Goal: Connect with others: Connect with others

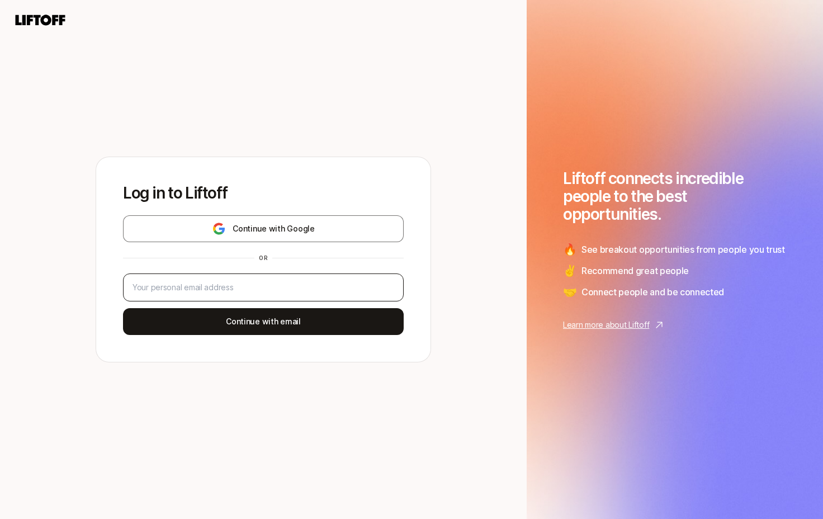
click at [232, 296] on div at bounding box center [263, 287] width 281 height 28
click at [235, 290] on input "email" at bounding box center [264, 287] width 262 height 13
type input "victoriagracelevy@gmail.com"
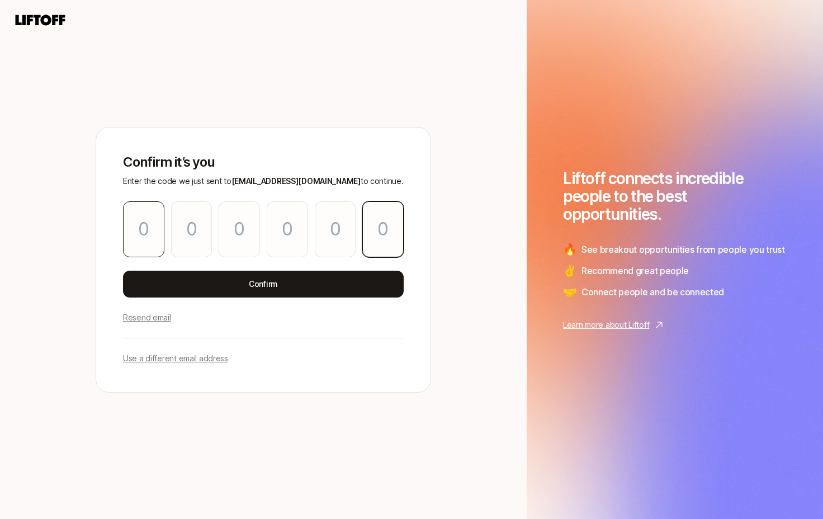
paste input "8"
type input "6"
type input "7"
type input "8"
type input "6"
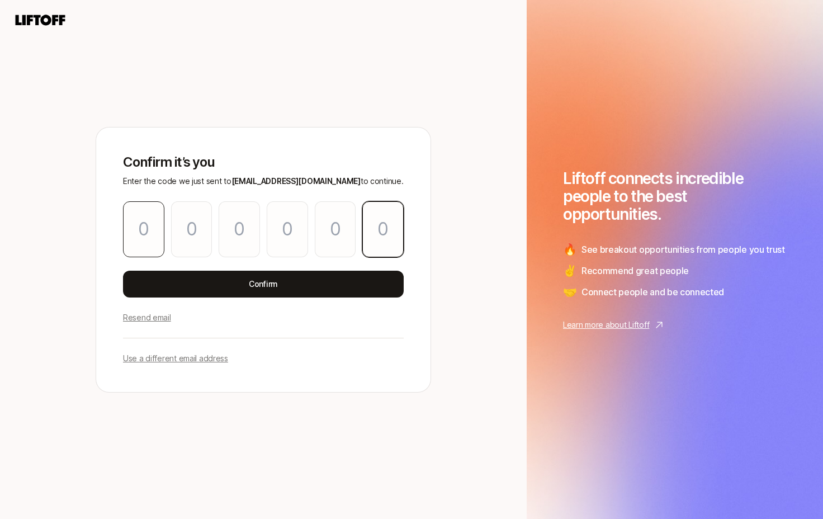
type input "7"
type input "8"
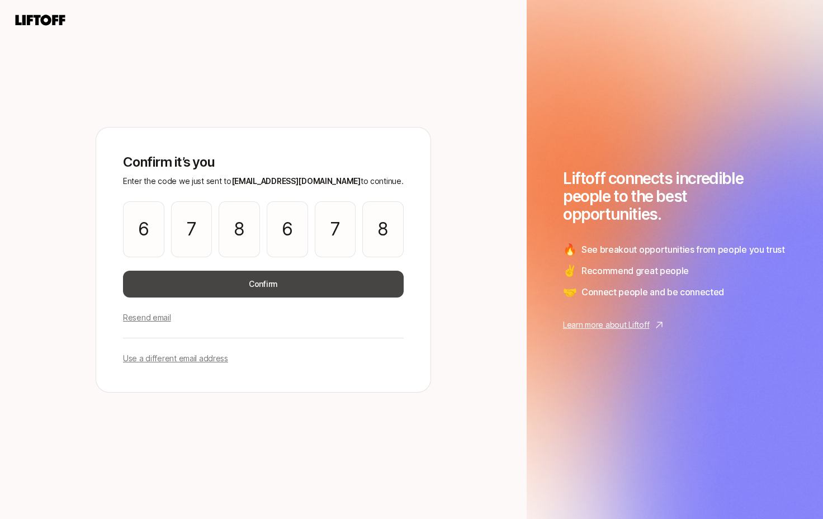
click at [216, 276] on button "Confirm" at bounding box center [263, 284] width 281 height 27
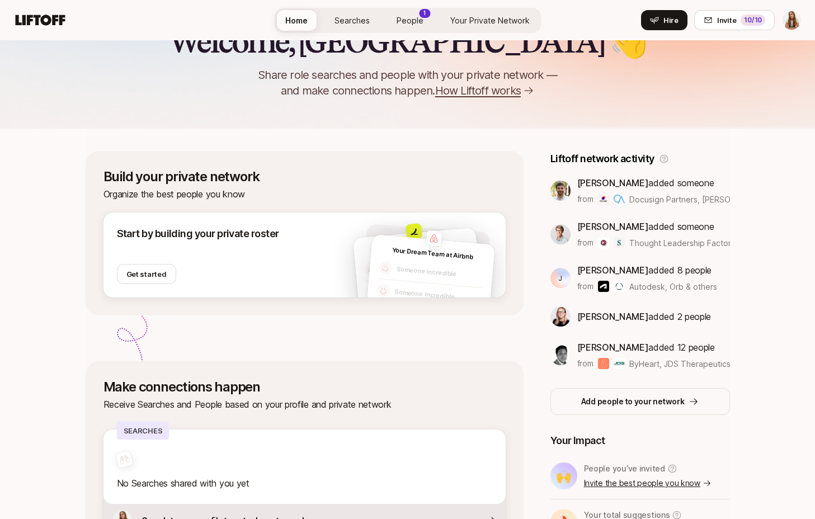
scroll to position [77, 0]
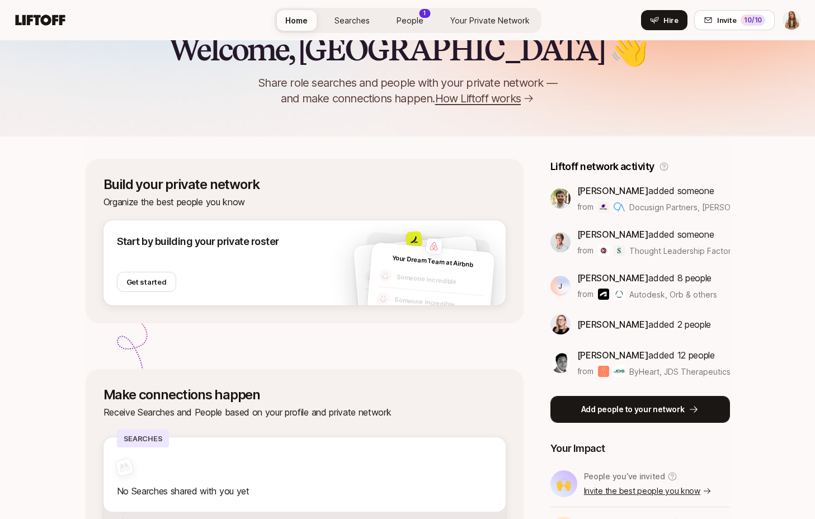
click at [620, 397] on button "Add people to your network" at bounding box center [640, 409] width 180 height 27
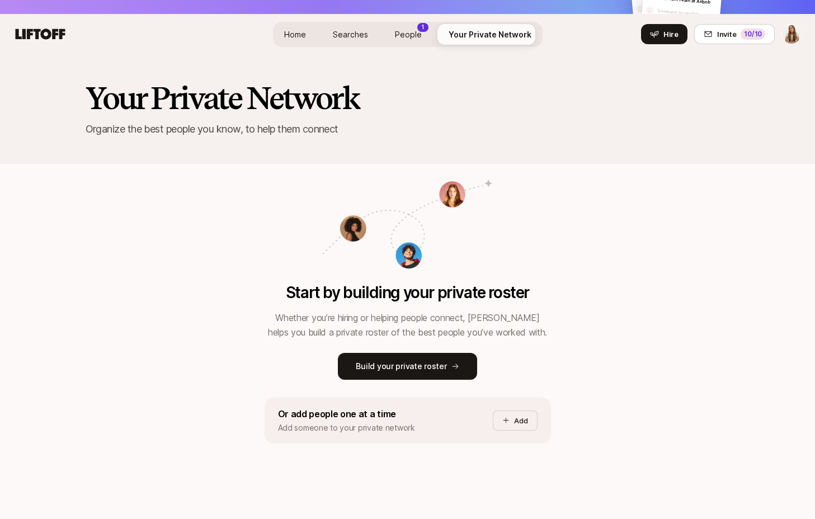
scroll to position [28, 0]
click at [256, 296] on div "Start by building your private roster Whether you’re hiring or helping people c…" at bounding box center [408, 318] width 644 height 311
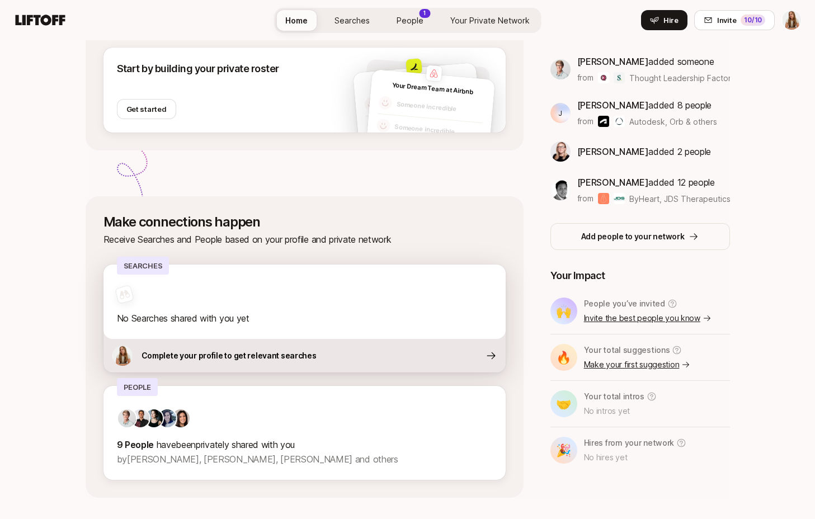
scroll to position [273, 0]
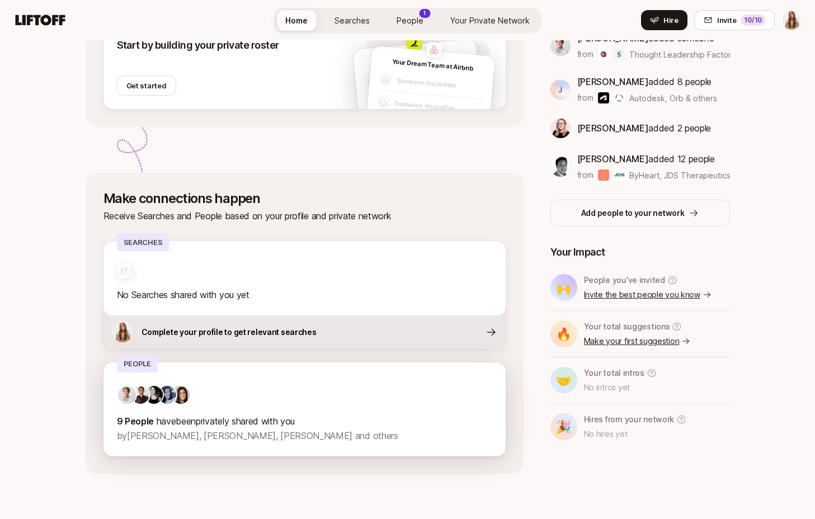
click at [252, 412] on div "9 People have been privately shared with you by Charlie Vestner, Fawzi Itani, C…" at bounding box center [304, 414] width 375 height 58
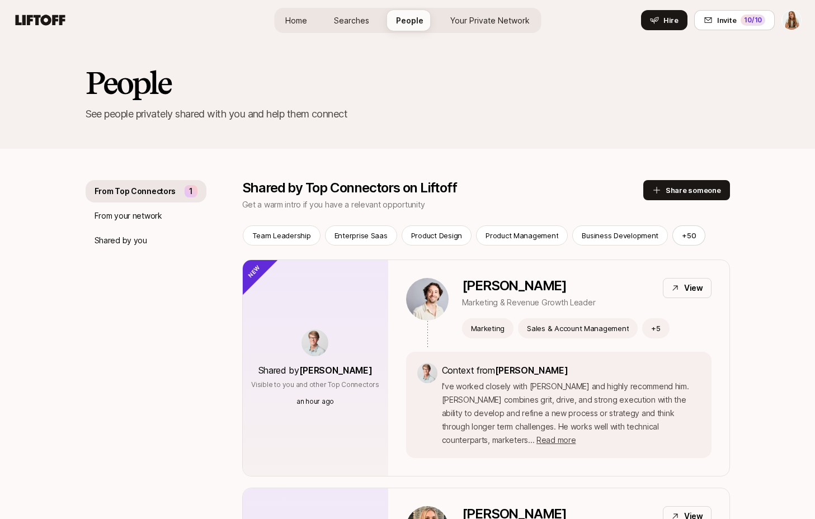
scroll to position [44, 0]
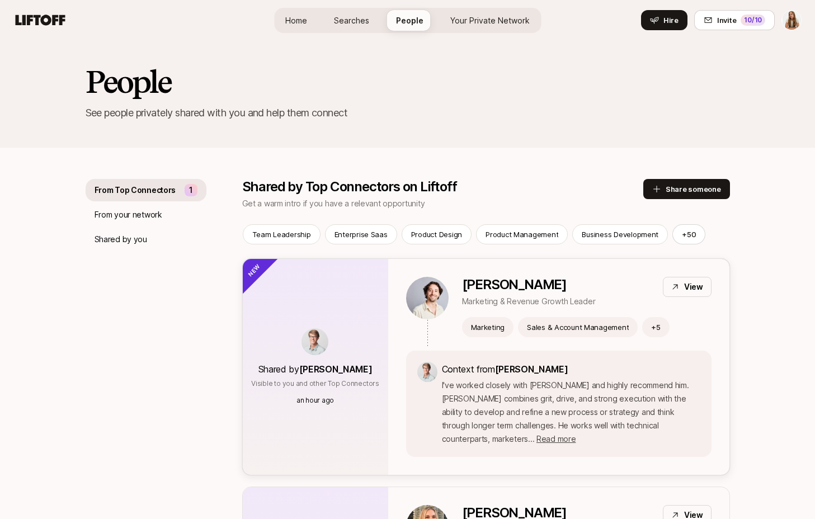
click at [699, 419] on p "I've worked closely with Luke and highly recommend him. Luke combines grit, dri…" at bounding box center [571, 412] width 258 height 67
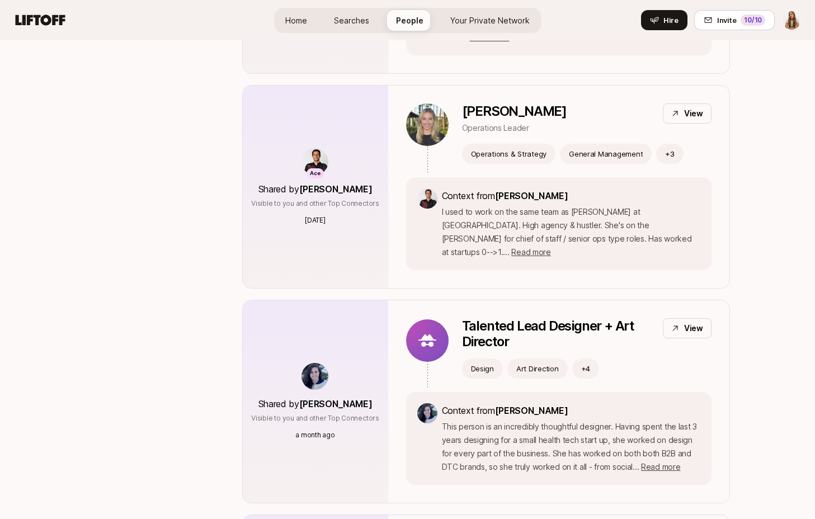
scroll to position [930, 0]
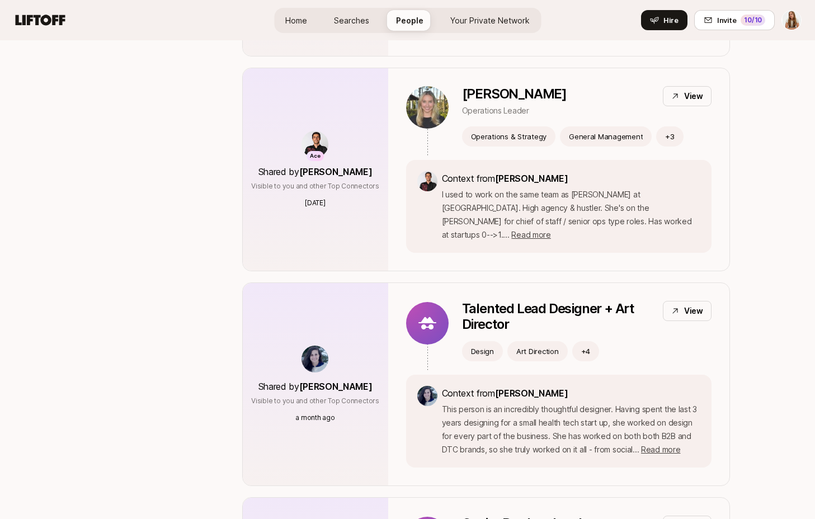
click at [39, 17] on icon at bounding box center [41, 20] width 50 height 11
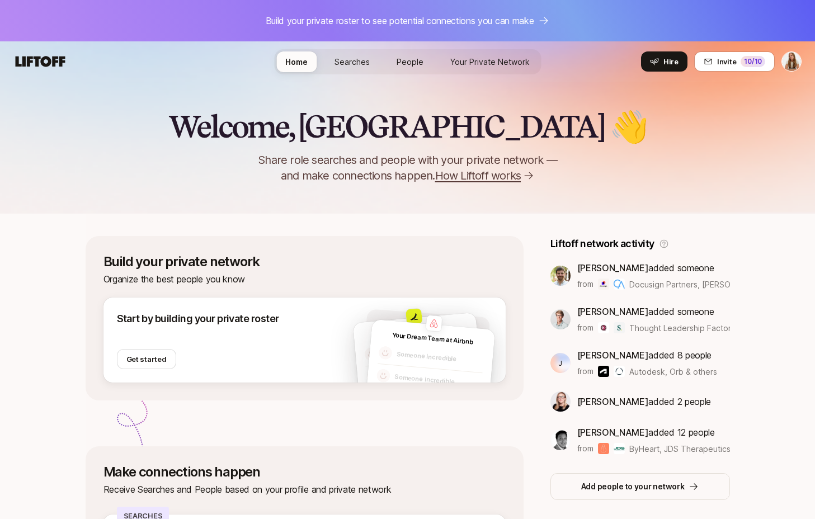
scroll to position [273, 0]
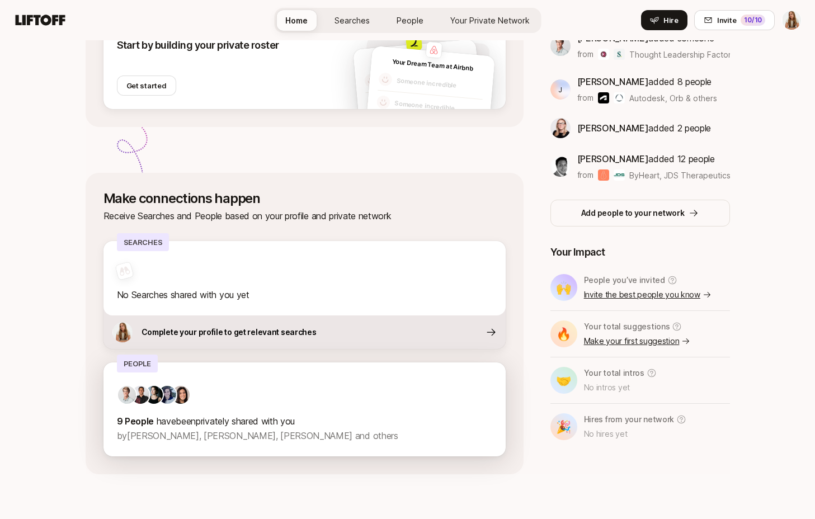
click at [222, 379] on div "9 People have been privately shared with you by Charlie Vestner, Fawzi Itani, C…" at bounding box center [304, 409] width 402 height 94
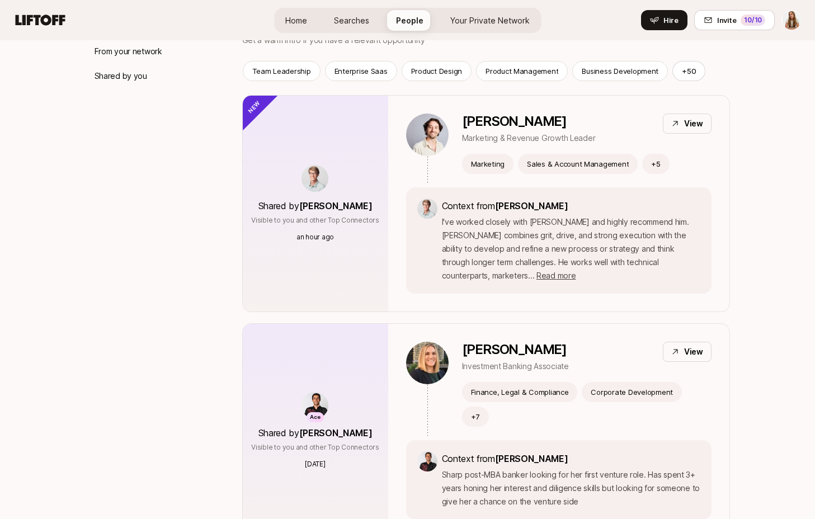
scroll to position [221, 0]
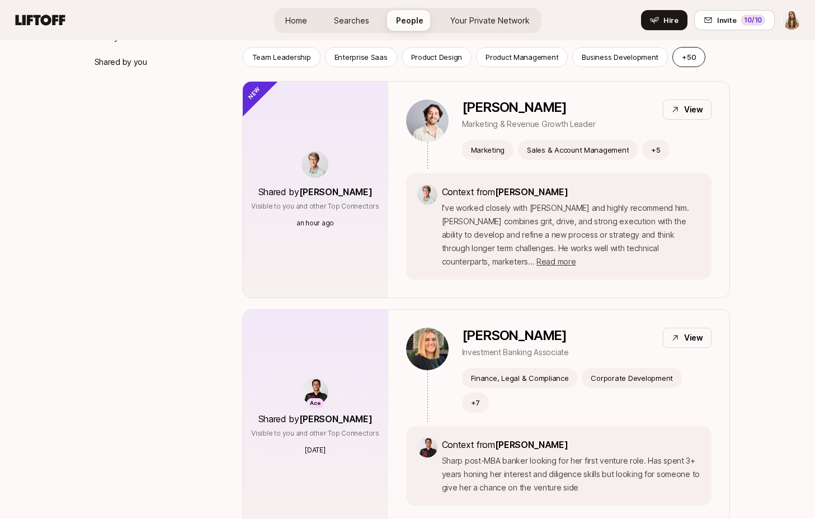
click at [687, 60] on button "+ 50" at bounding box center [688, 57] width 33 height 20
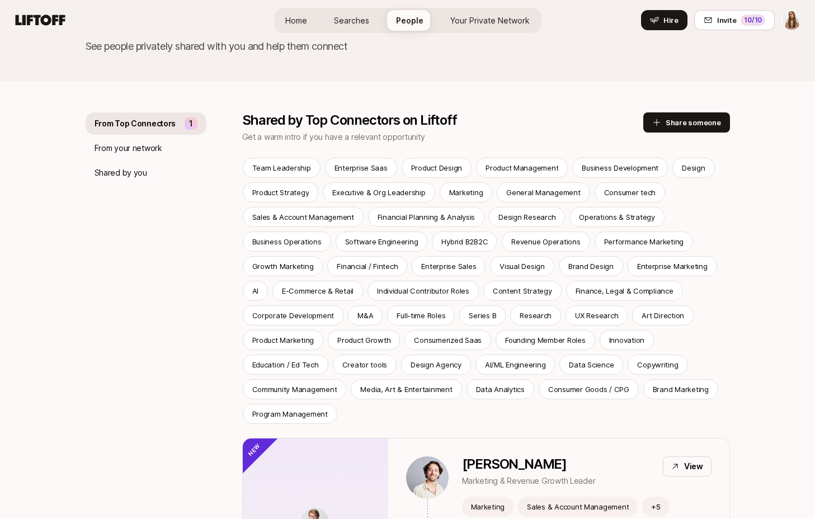
scroll to position [0, 0]
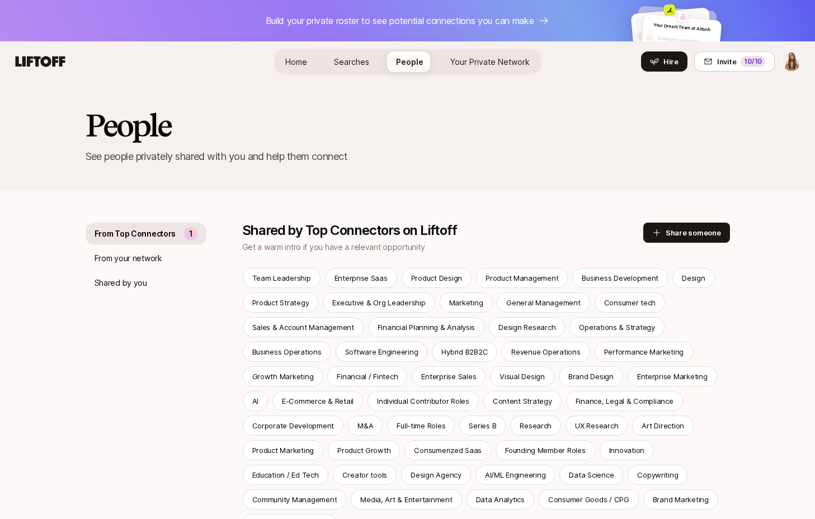
click at [128, 112] on h2 "People" at bounding box center [128, 125] width 85 height 34
click at [60, 77] on nav "Home Searches People Your Private Network Your Network Hire Hire Invite 10 /10" at bounding box center [407, 61] width 815 height 40
click at [46, 61] on icon at bounding box center [40, 62] width 54 height 16
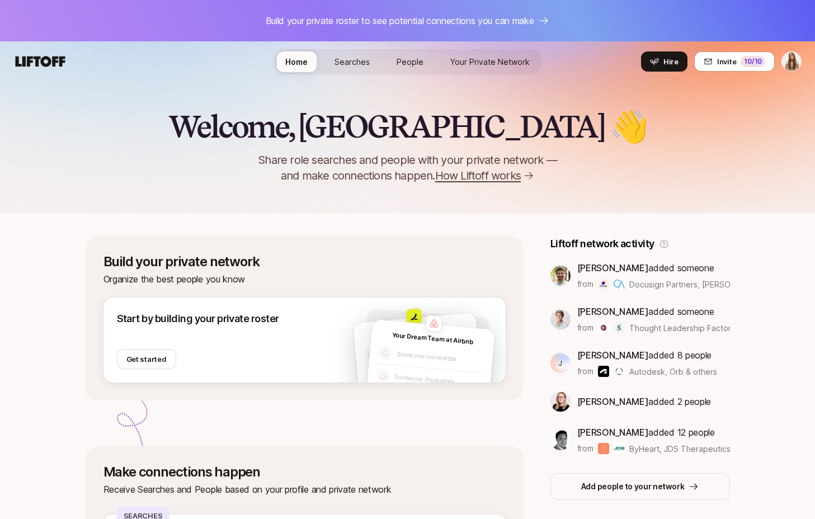
click at [370, 64] on span "Searches" at bounding box center [351, 62] width 35 height 10
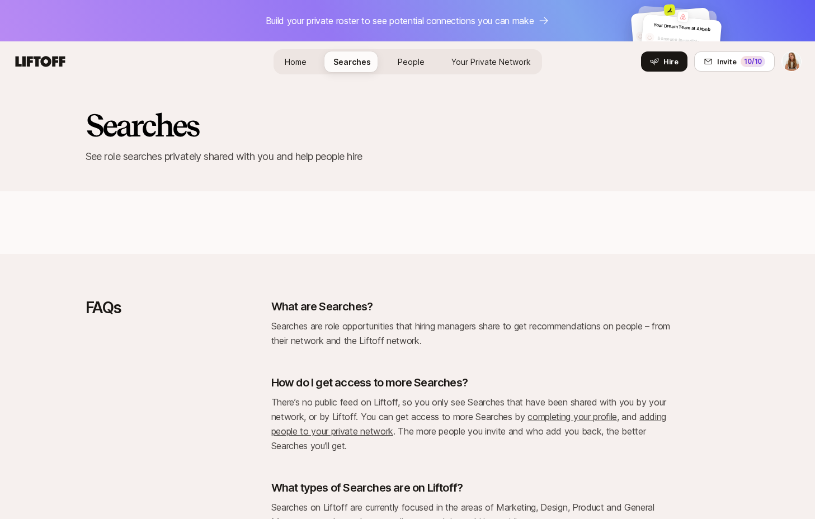
click at [470, 61] on span "Your Private Network" at bounding box center [490, 62] width 79 height 10
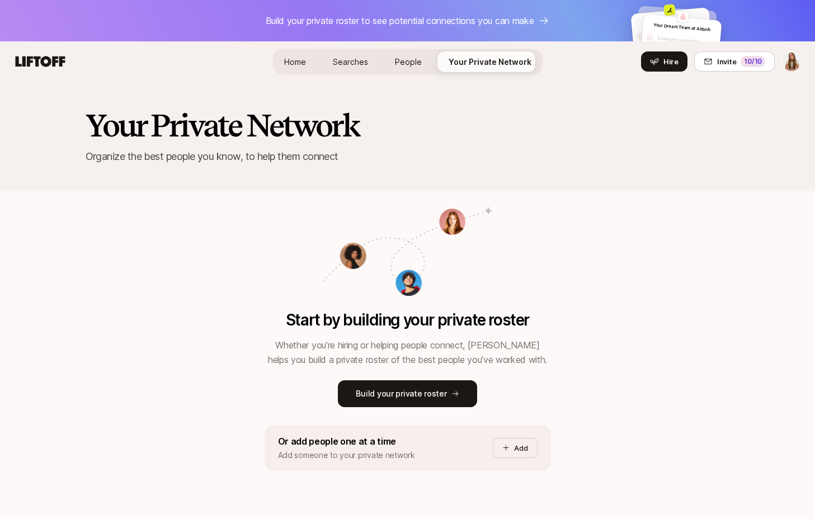
click at [400, 57] on span "People" at bounding box center [408, 62] width 27 height 10
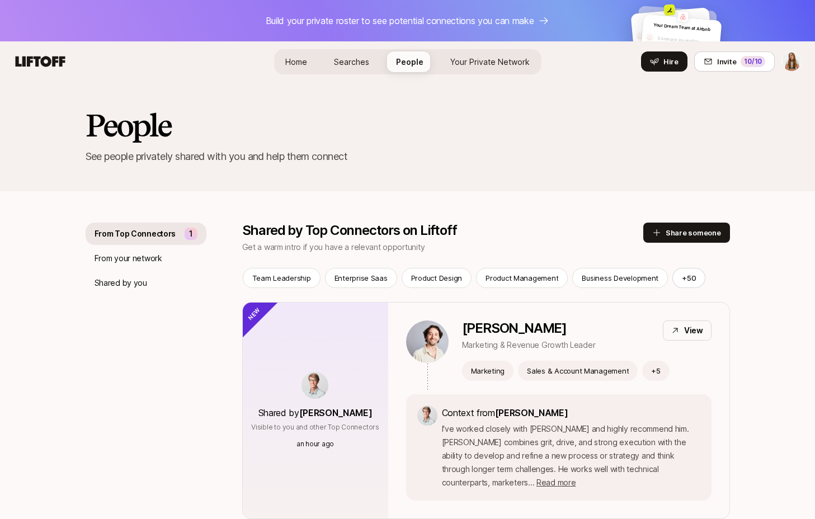
click at [512, 62] on span "Your Private Network" at bounding box center [489, 62] width 79 height 10
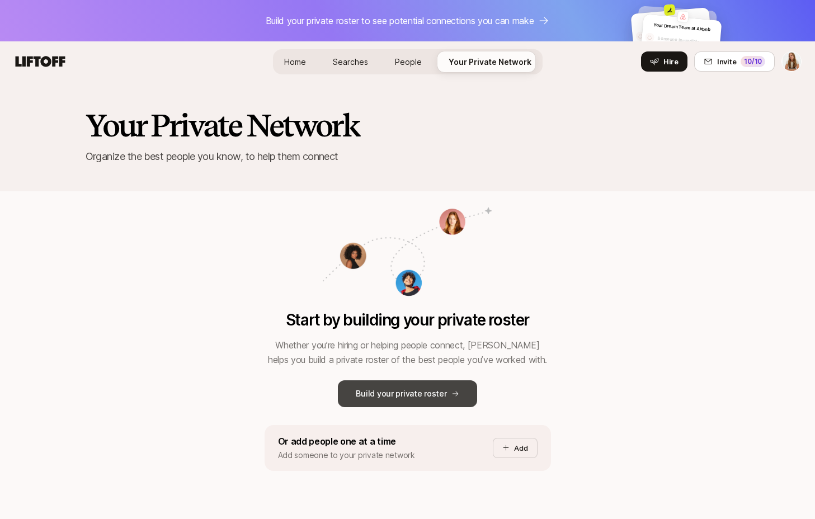
click at [417, 389] on p "Build your private roster" at bounding box center [401, 393] width 91 height 13
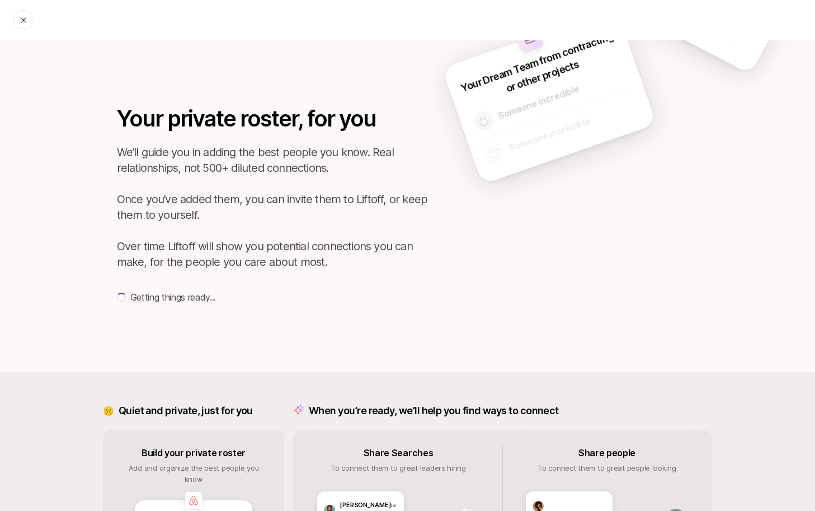
click at [20, 23] on icon at bounding box center [23, 20] width 9 height 9
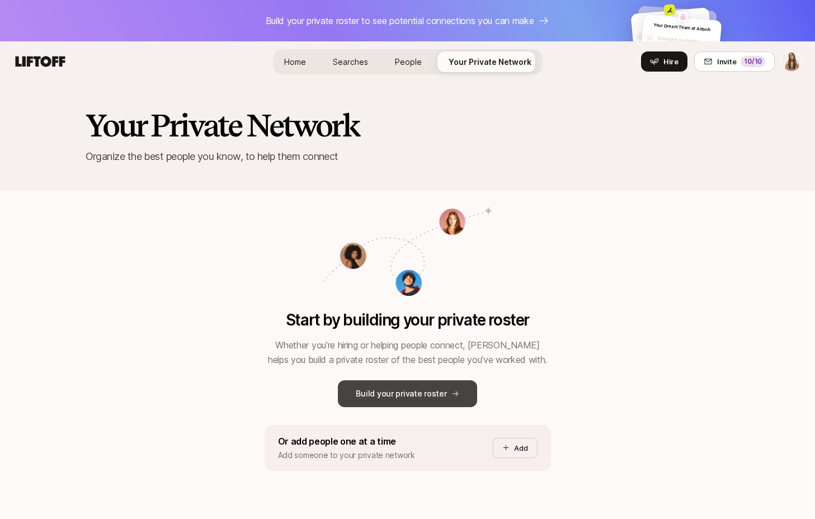
click at [431, 389] on p "Build your private roster" at bounding box center [401, 393] width 91 height 13
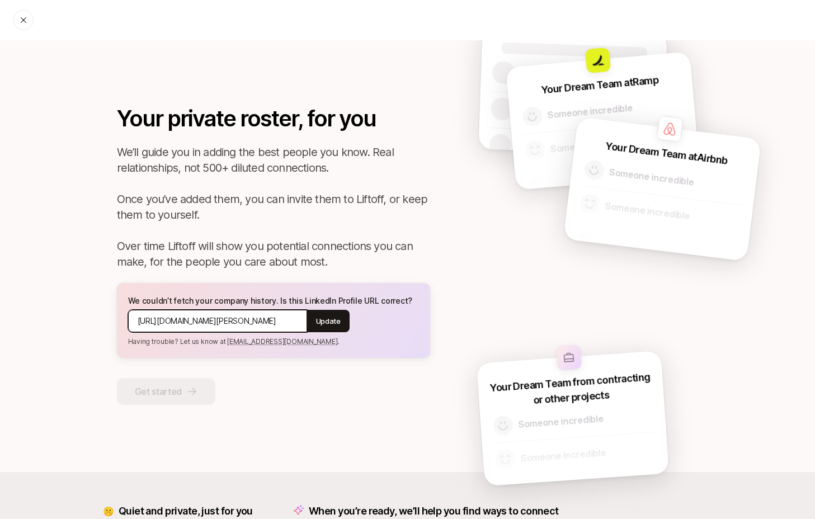
click at [281, 314] on input "[URL][DOMAIN_NAME][PERSON_NAME]" at bounding box center [218, 320] width 160 height 13
paste input "[URL][DOMAIN_NAME][PERSON_NAME]"
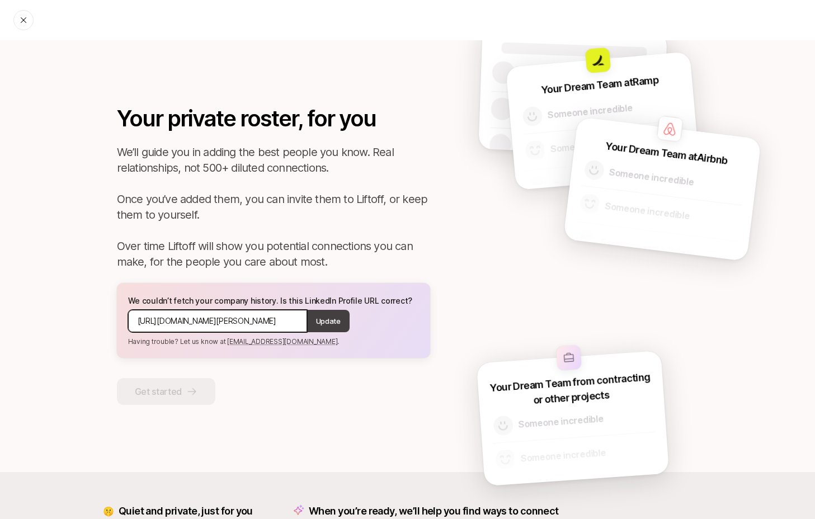
type input "[URL][DOMAIN_NAME][PERSON_NAME]"
click at [333, 330] on button "Update" at bounding box center [328, 321] width 43 height 22
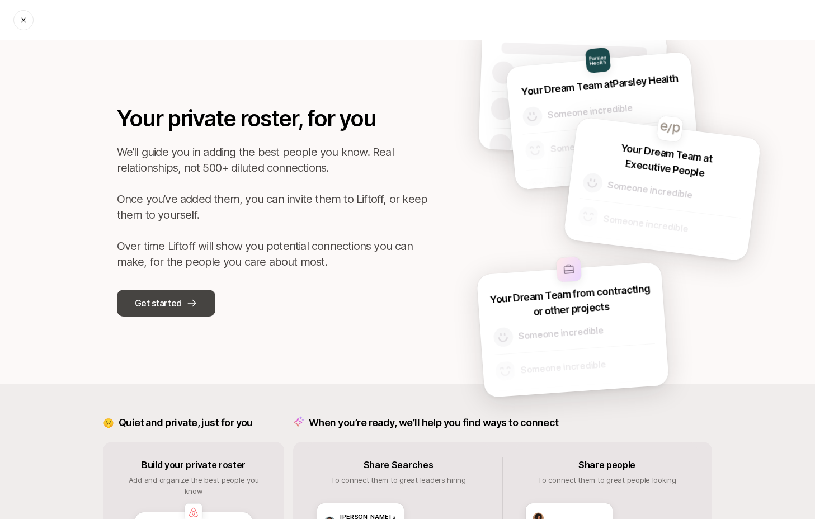
click at [186, 310] on button "Get started" at bounding box center [166, 303] width 98 height 27
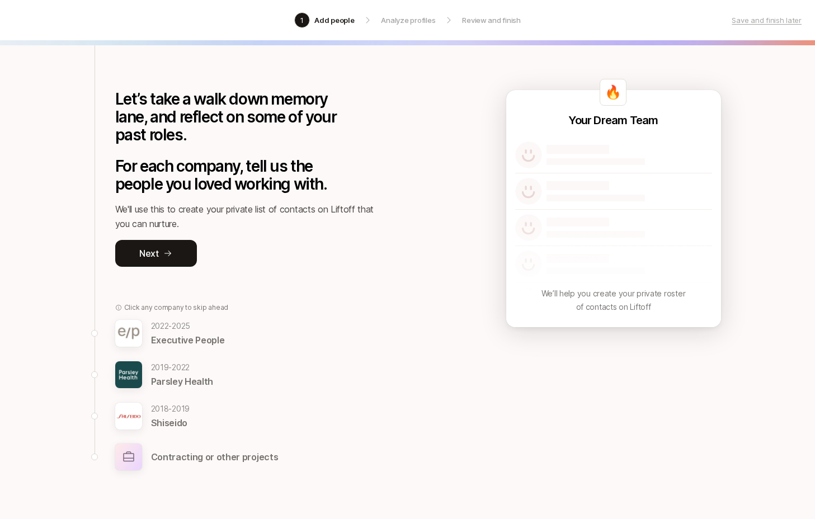
scroll to position [81, 0]
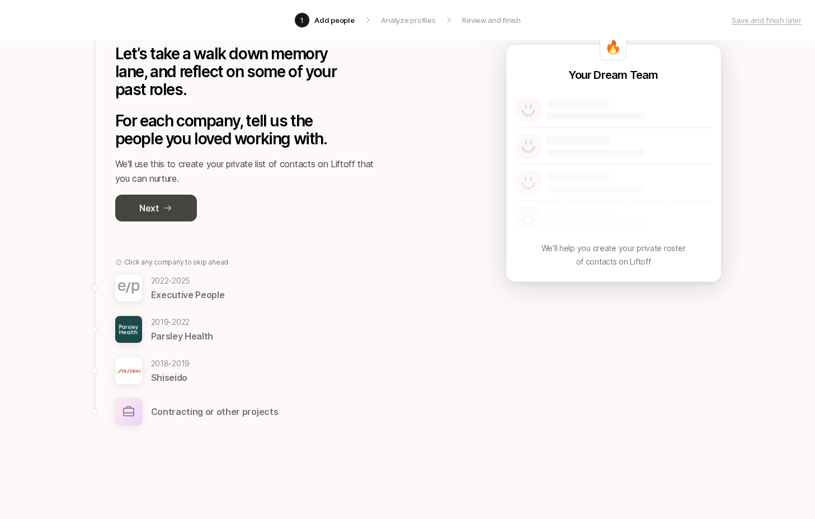
click at [190, 202] on button "Next" at bounding box center [156, 208] width 82 height 27
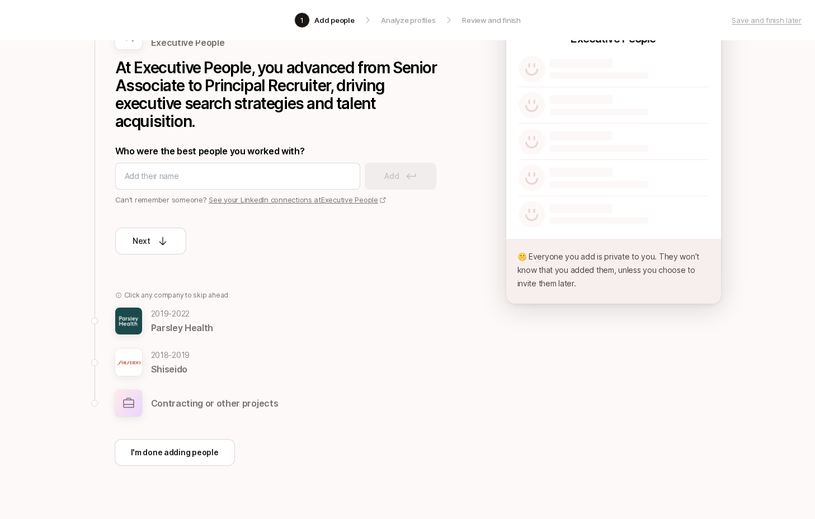
scroll to position [133, 0]
click at [182, 169] on input at bounding box center [238, 175] width 226 height 13
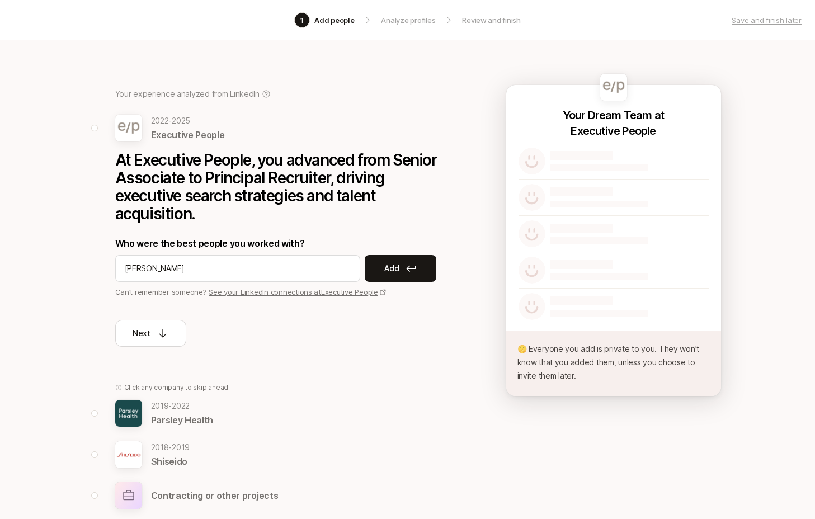
scroll to position [0, 0]
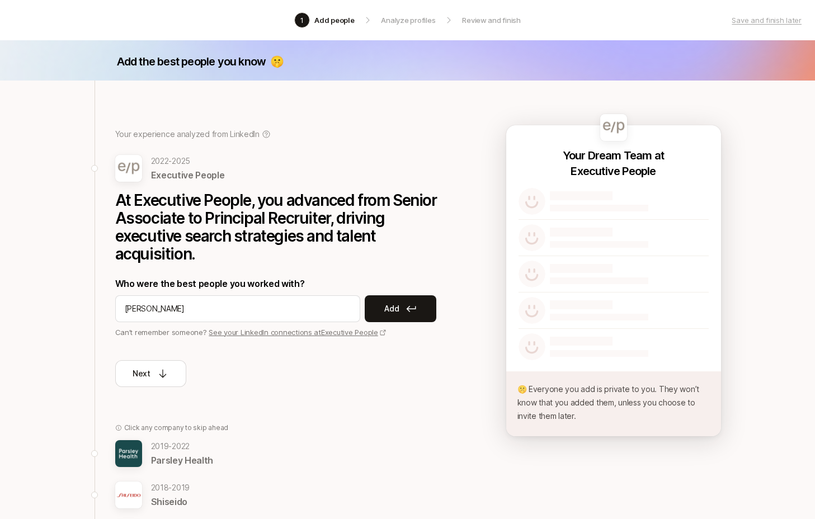
type input "[PERSON_NAME]"
